Goal: Task Accomplishment & Management: Use online tool/utility

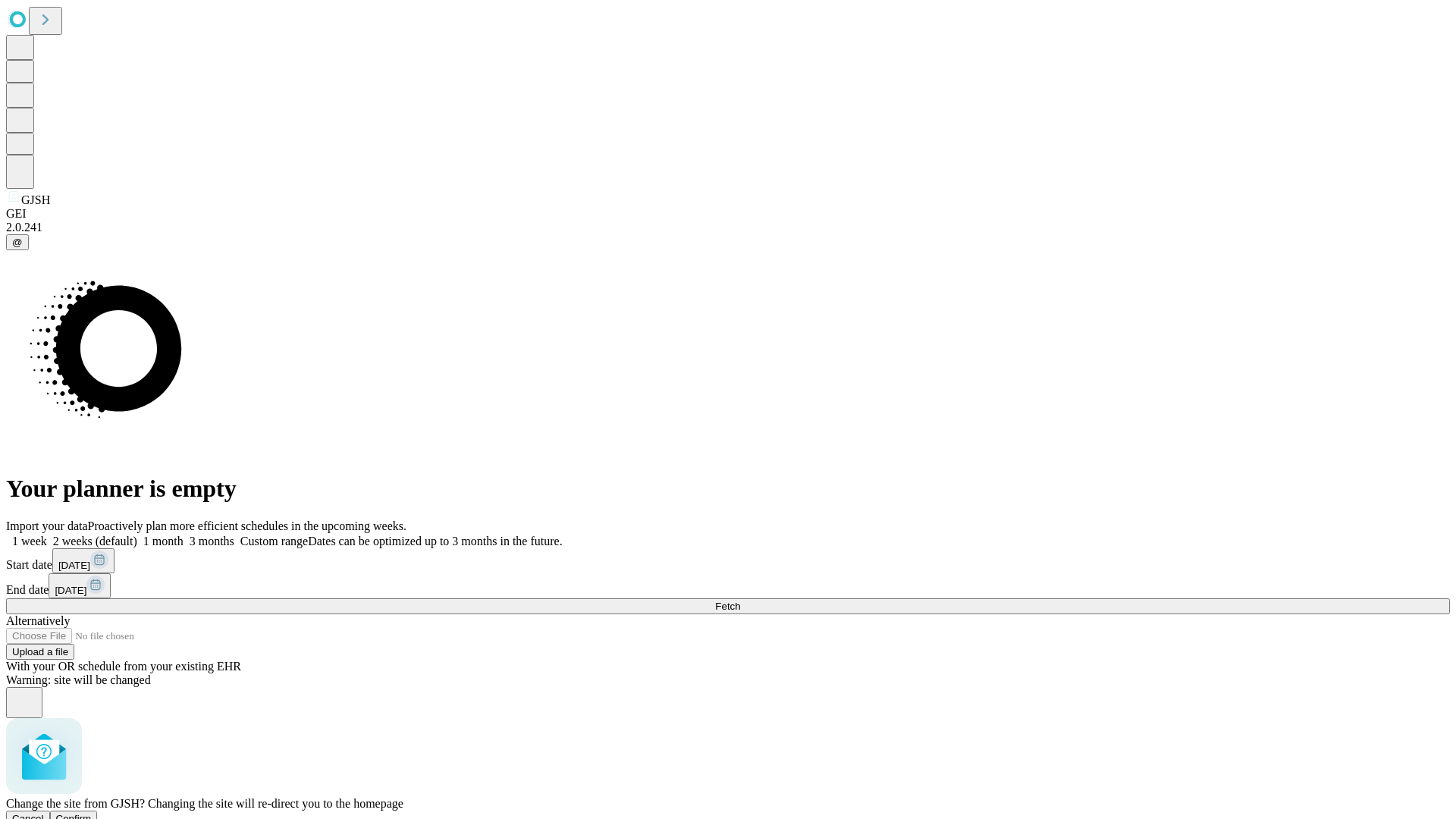
click at [92, 813] on span "Confirm" at bounding box center [74, 818] width 36 height 12
click at [183, 535] on label "1 month" at bounding box center [161, 541] width 47 height 13
click at [740, 600] on span "Fetch" at bounding box center [728, 606] width 25 height 12
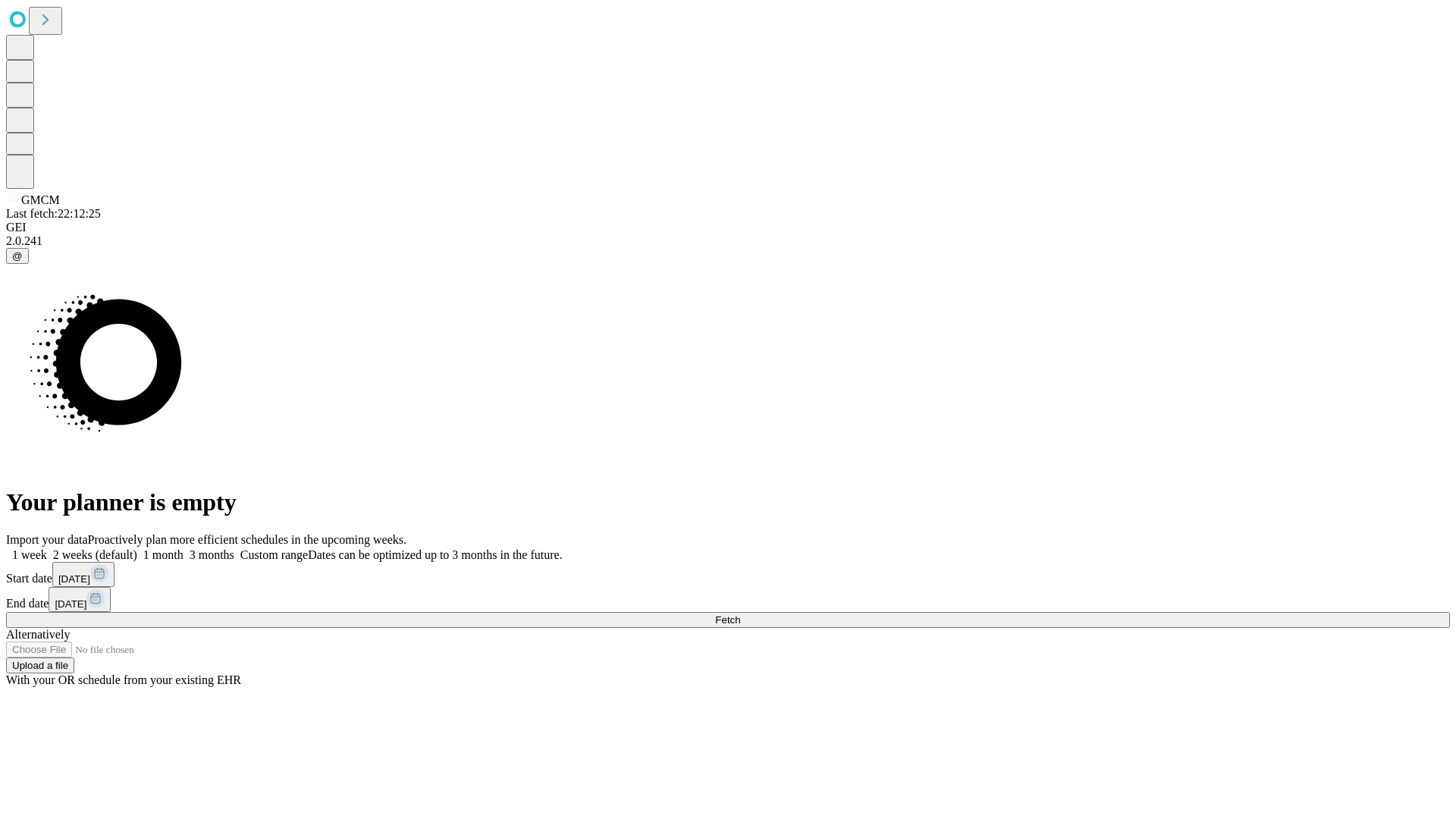
click at [183, 548] on label "1 month" at bounding box center [161, 554] width 47 height 13
click at [740, 614] on span "Fetch" at bounding box center [728, 619] width 25 height 12
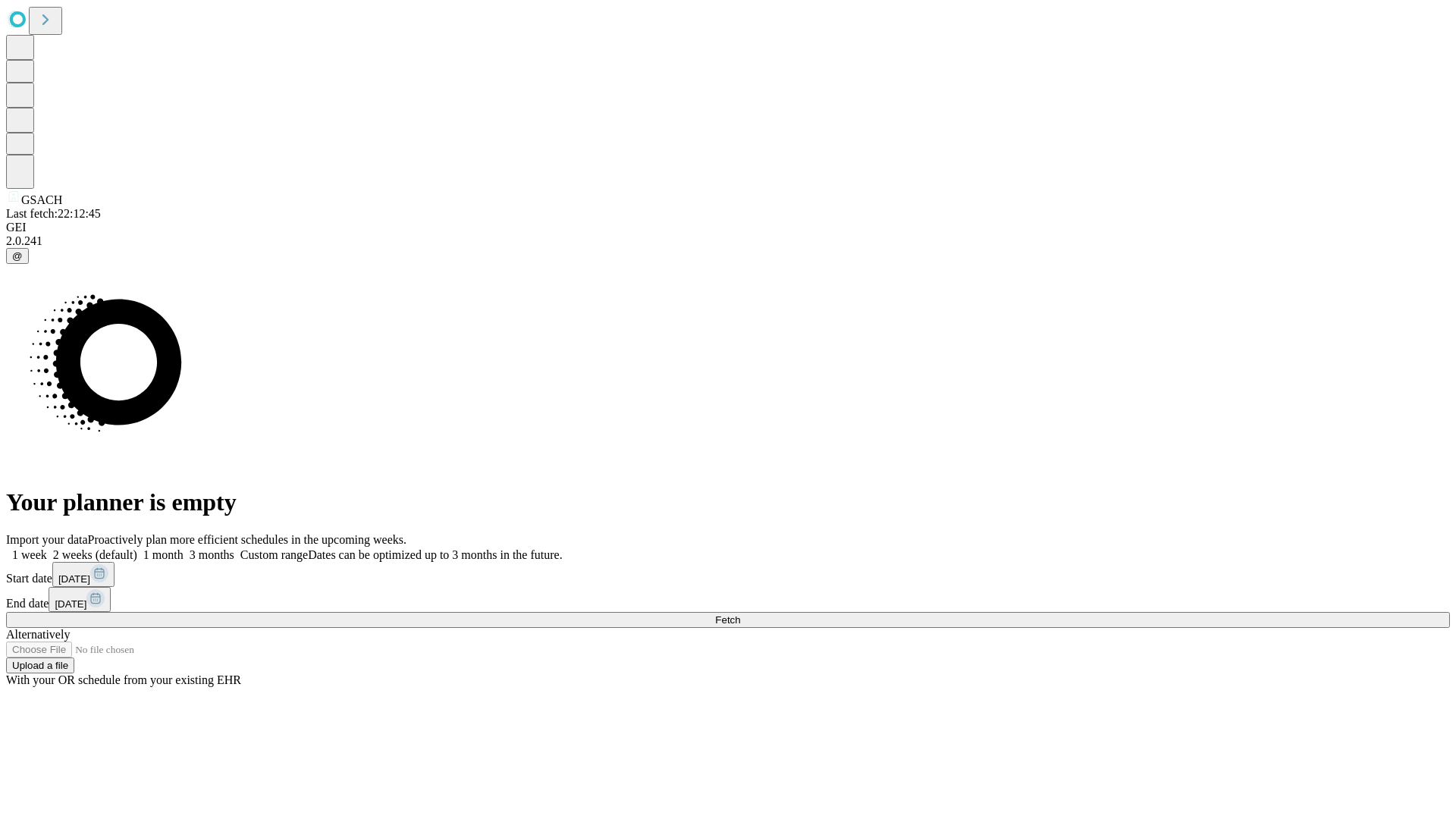
click at [183, 548] on label "1 month" at bounding box center [161, 554] width 47 height 13
click at [740, 614] on span "Fetch" at bounding box center [728, 619] width 25 height 12
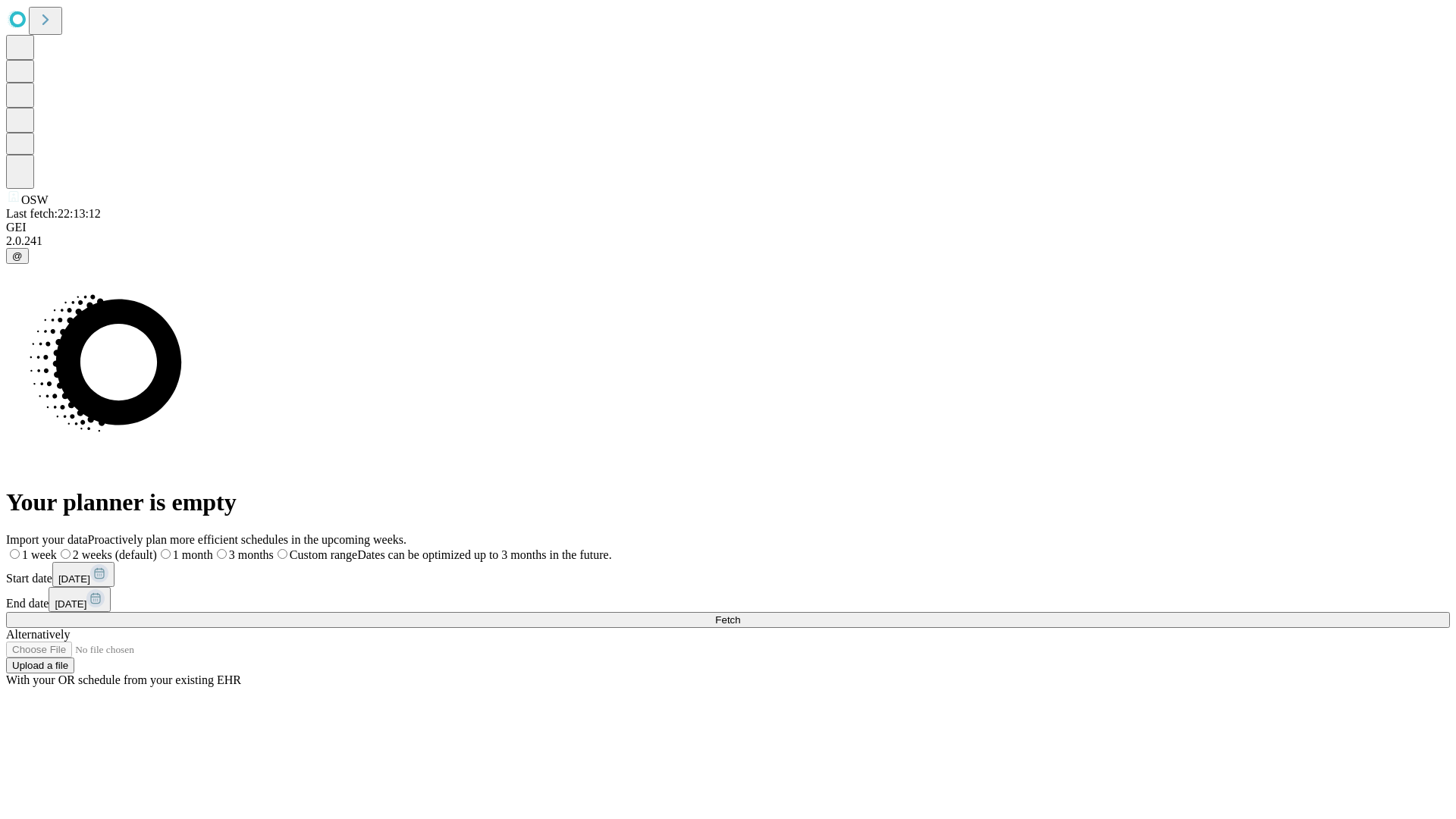
click at [213, 548] on label "1 month" at bounding box center [185, 554] width 56 height 13
click at [740, 614] on span "Fetch" at bounding box center [728, 619] width 25 height 12
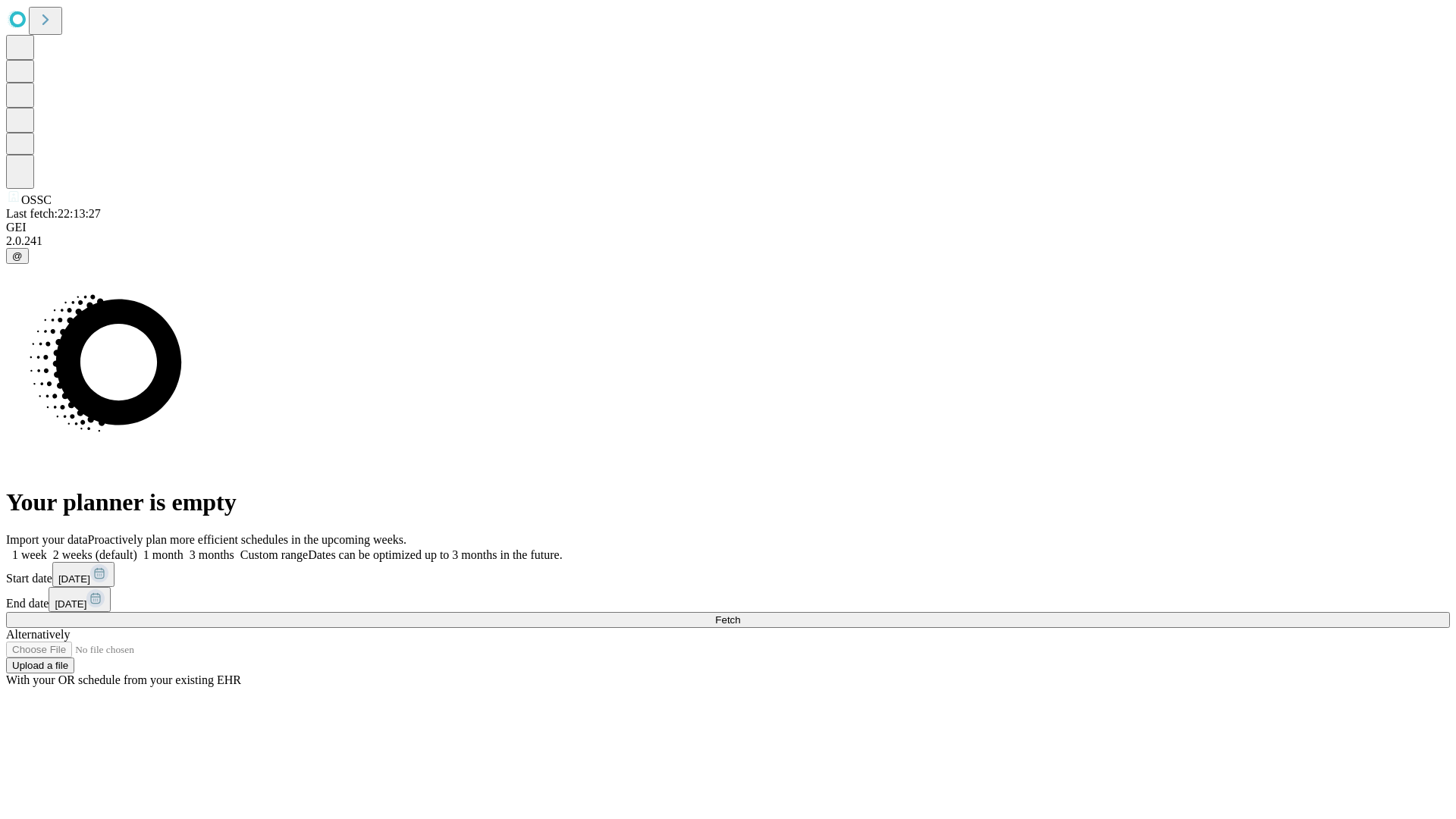
click at [183, 548] on label "1 month" at bounding box center [161, 554] width 47 height 13
click at [740, 614] on span "Fetch" at bounding box center [728, 619] width 25 height 12
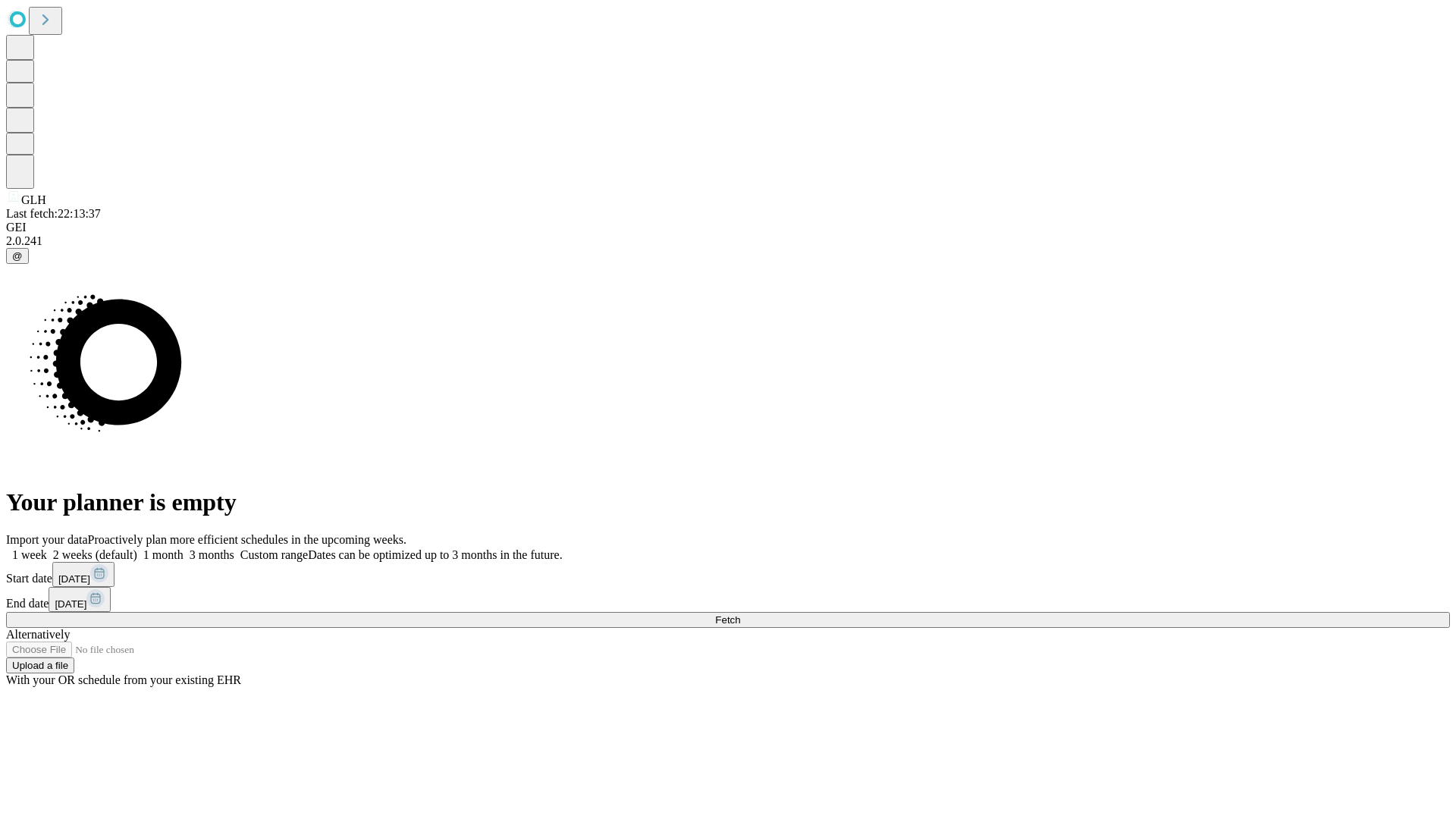
click at [183, 548] on label "1 month" at bounding box center [161, 554] width 47 height 13
click at [740, 614] on span "Fetch" at bounding box center [728, 619] width 25 height 12
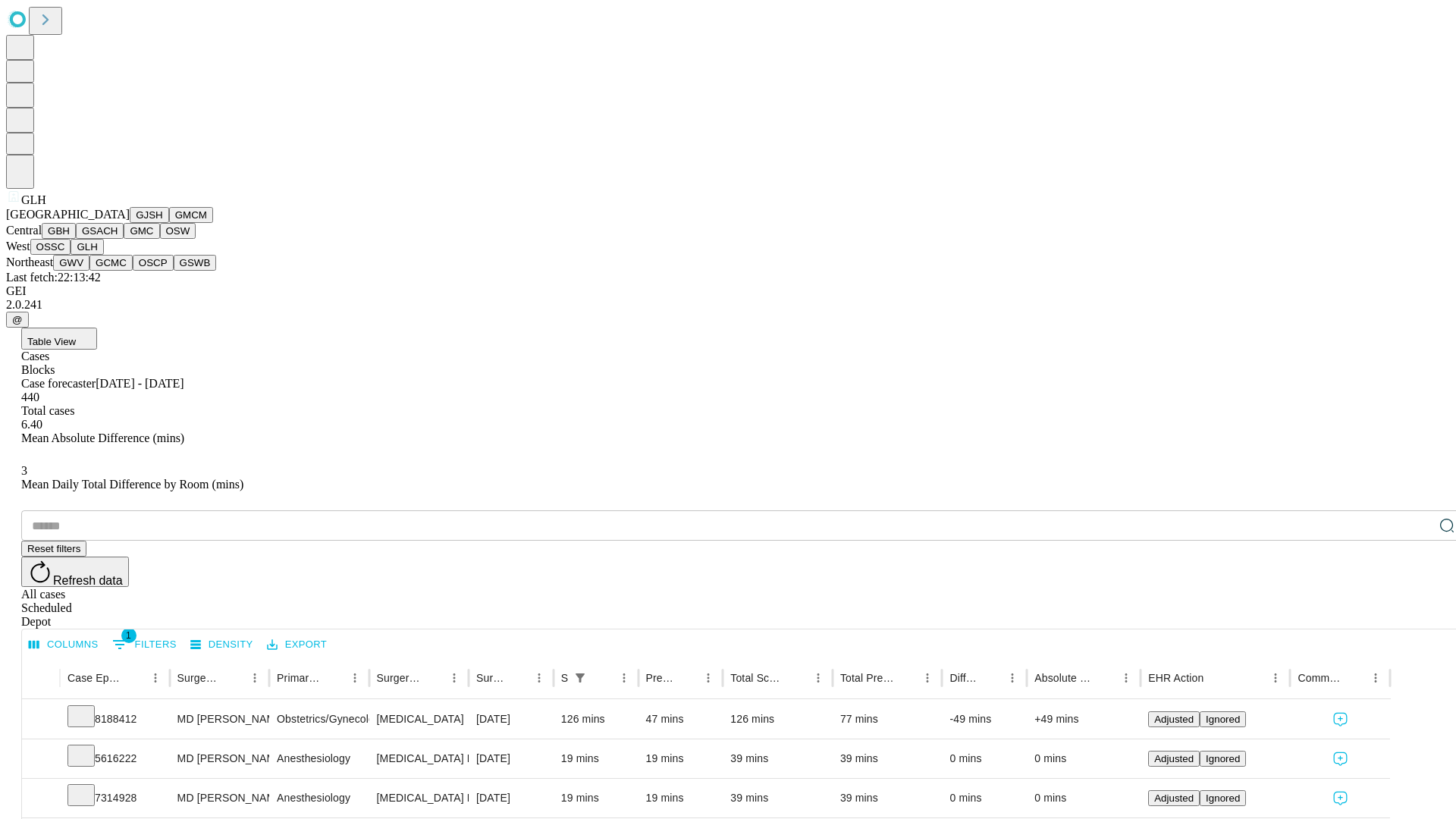
click at [89, 271] on button "GWV" at bounding box center [71, 262] width 36 height 16
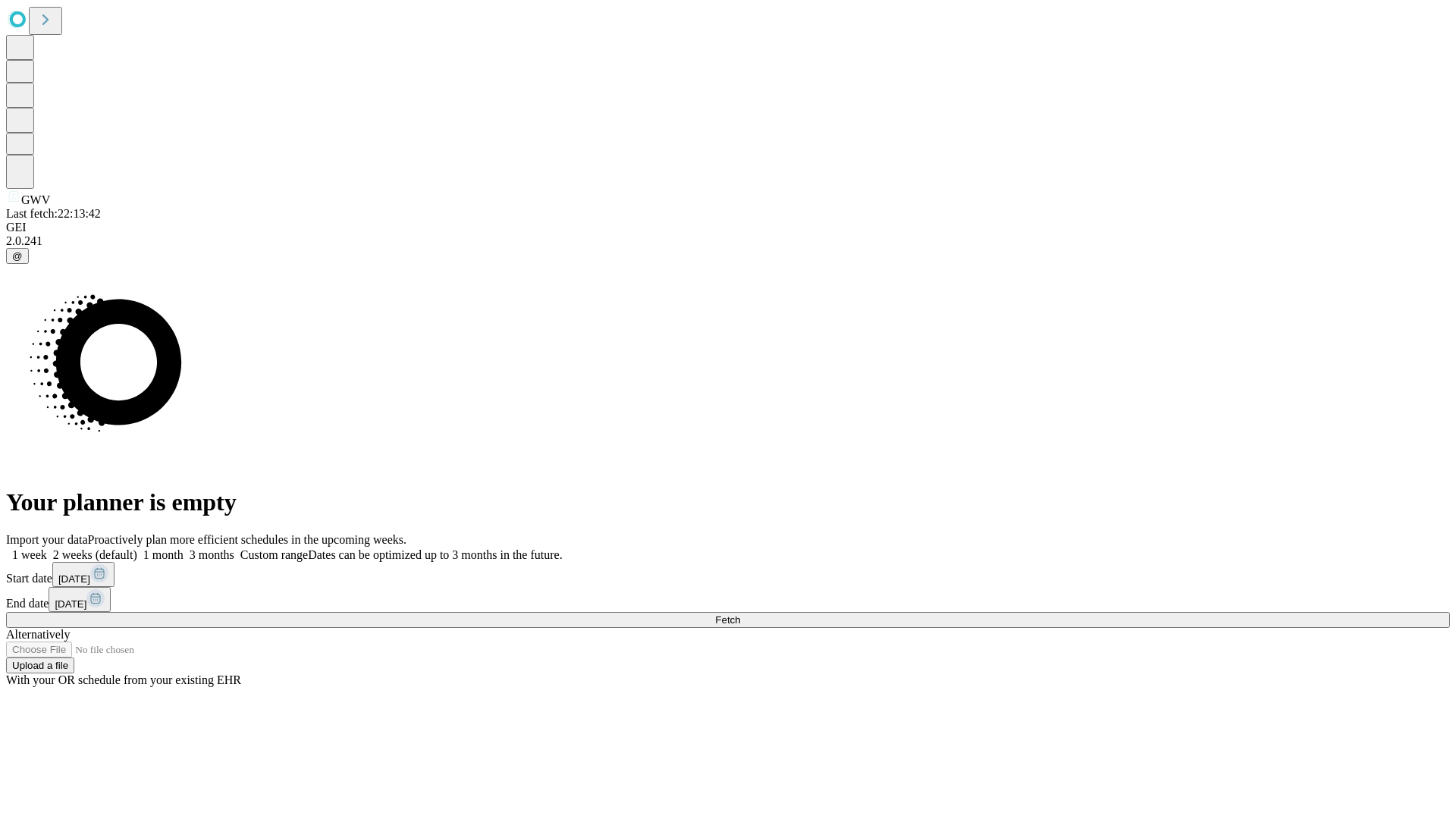
click at [183, 548] on label "1 month" at bounding box center [161, 554] width 47 height 13
click at [740, 614] on span "Fetch" at bounding box center [728, 619] width 25 height 12
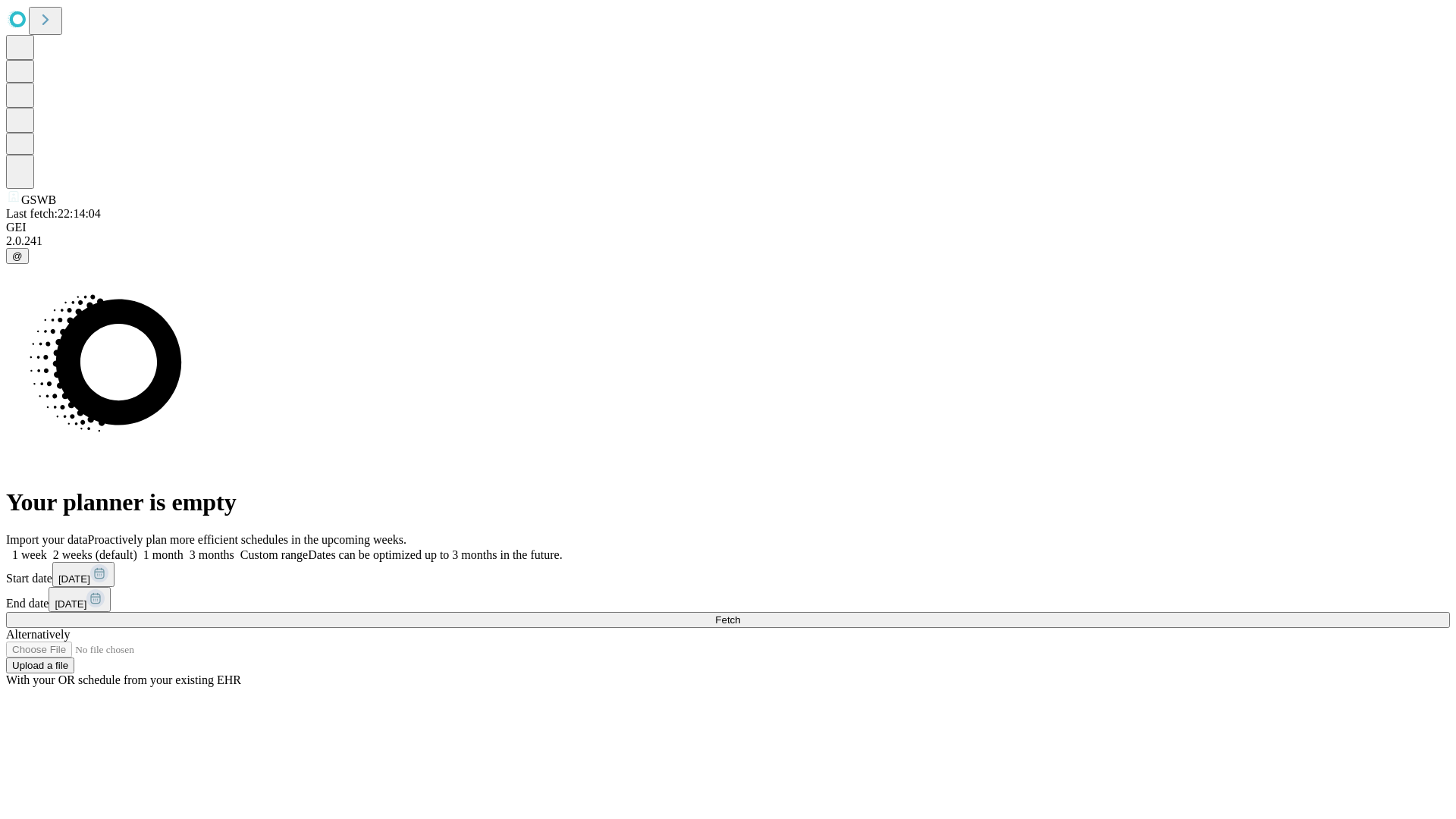
click at [183, 548] on label "1 month" at bounding box center [161, 554] width 47 height 13
click at [740, 614] on span "Fetch" at bounding box center [728, 619] width 25 height 12
